Goal: Information Seeking & Learning: Learn about a topic

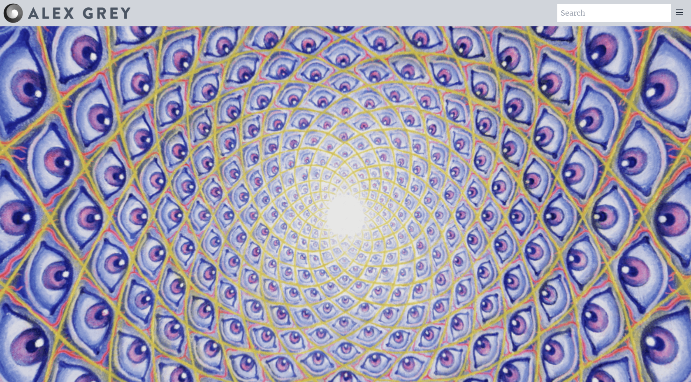
click at [681, 9] on icon at bounding box center [679, 12] width 10 height 10
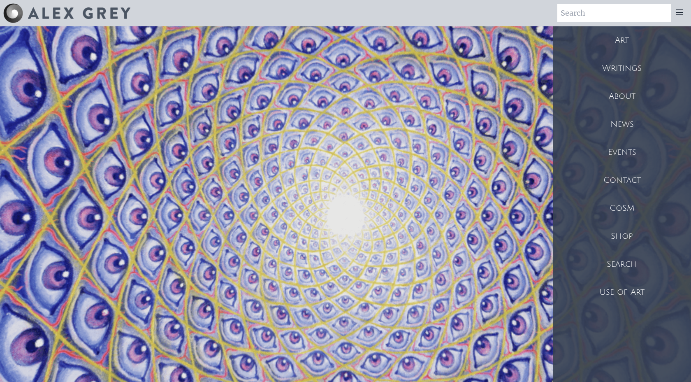
click at [625, 43] on div "Art" at bounding box center [622, 40] width 138 height 28
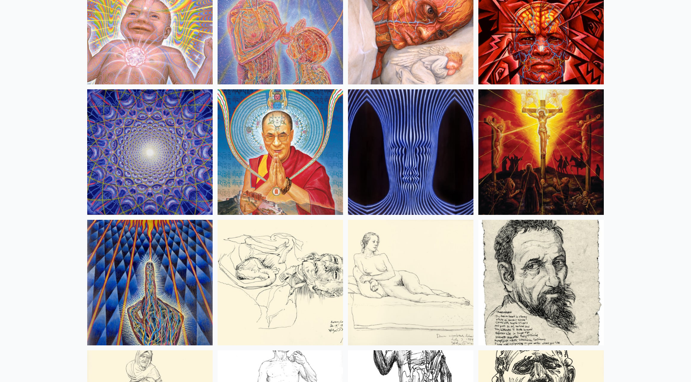
scroll to position [7125, 0]
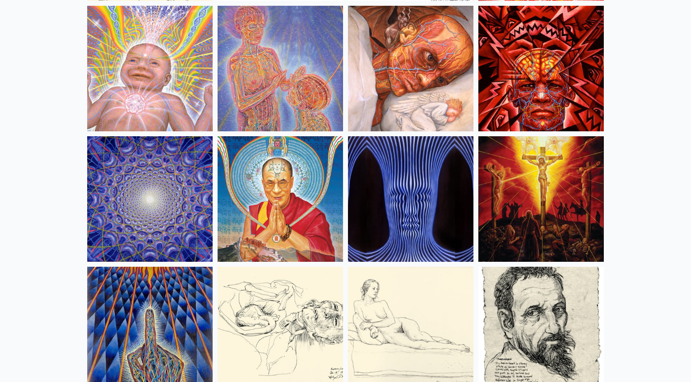
click at [419, 168] on img at bounding box center [410, 198] width 125 height 125
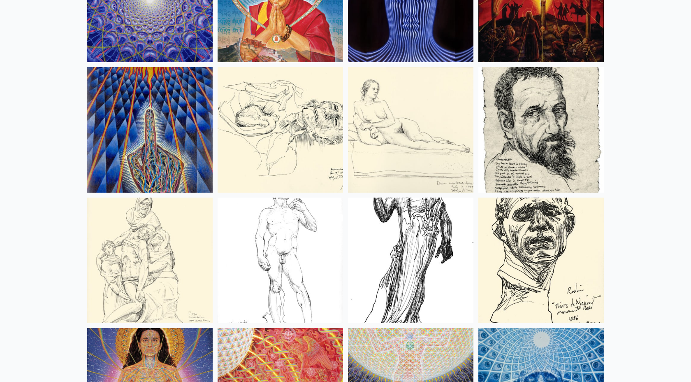
scroll to position [7322, 0]
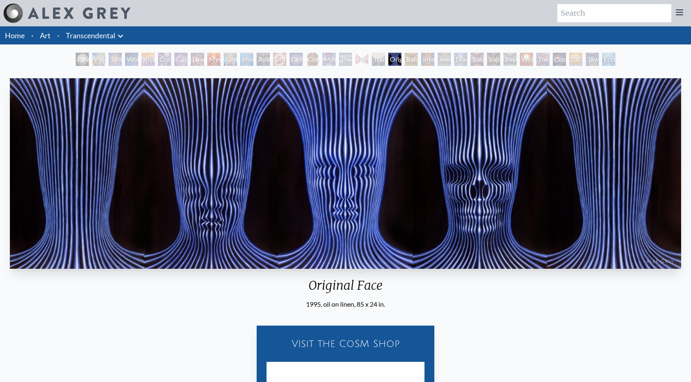
click at [399, 295] on div "Original Face 1995, oil on linen, 85 x 24 in." at bounding box center [346, 192] width 678 height 234
click at [220, 56] on div "Mysteriosa 2" at bounding box center [213, 59] width 13 height 13
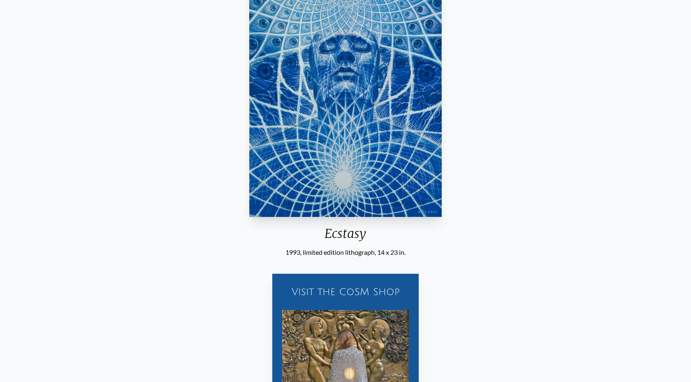
scroll to position [166, 0]
